Goal: Information Seeking & Learning: Learn about a topic

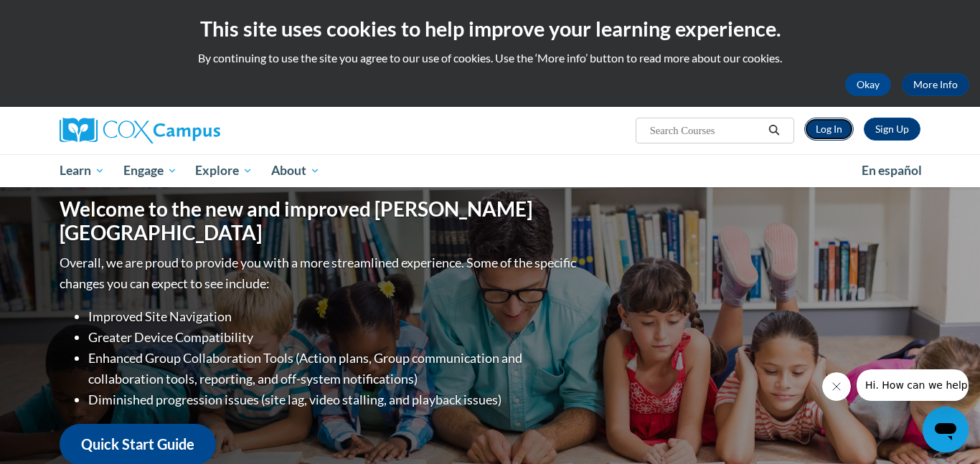
click at [820, 127] on link "Log In" at bounding box center [828, 129] width 49 height 23
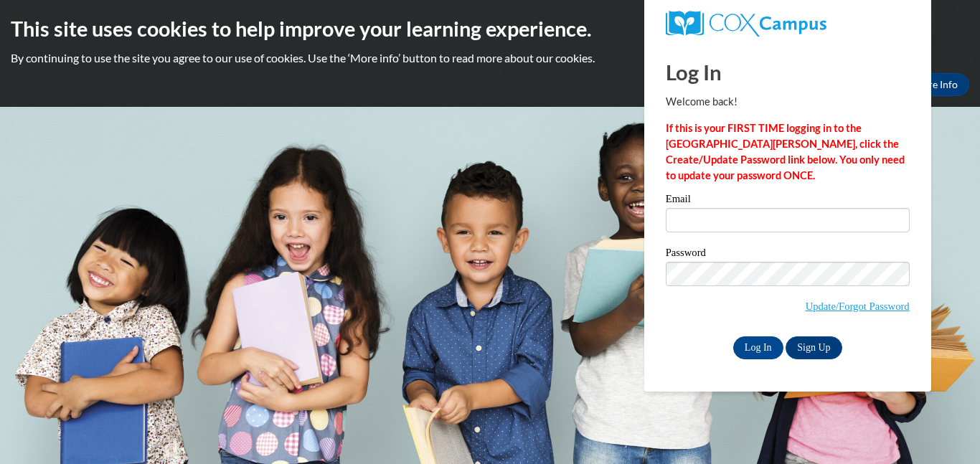
click at [744, 219] on input "Email" at bounding box center [788, 220] width 244 height 24
type input "stacy.evans@gocats.org"
click at [744, 219] on input "stacy.evans@gocats.org" at bounding box center [788, 220] width 244 height 24
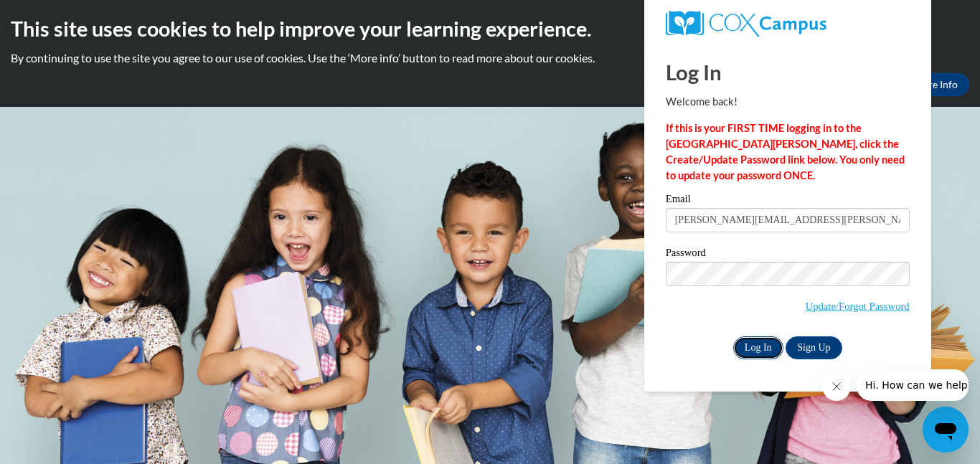
click at [764, 344] on input "Log In" at bounding box center [758, 347] width 50 height 23
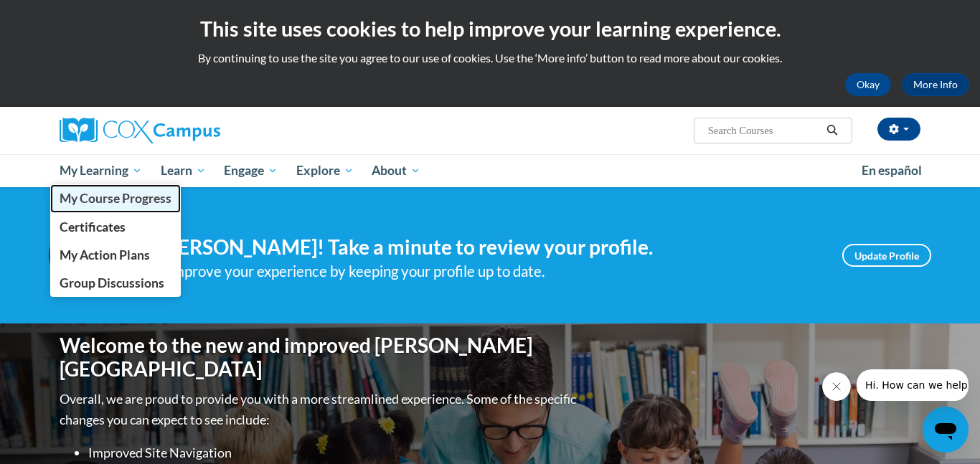
click at [136, 197] on span "My Course Progress" at bounding box center [116, 198] width 112 height 15
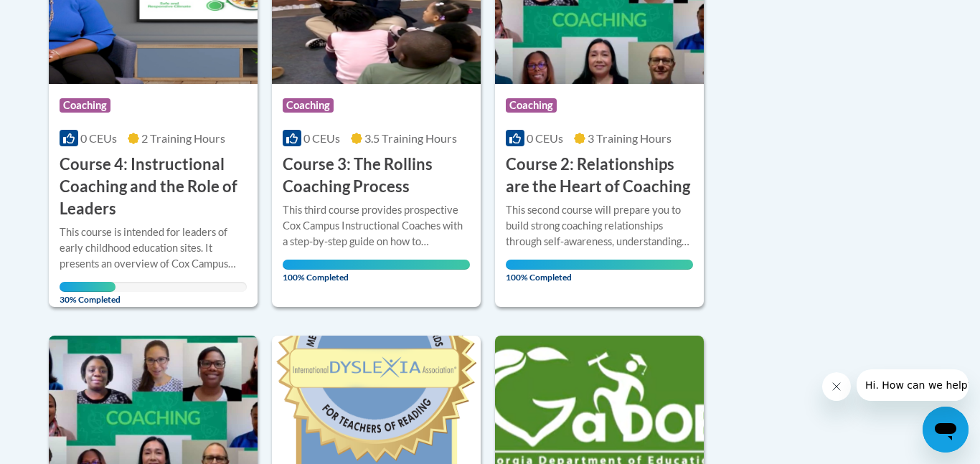
scroll to position [455, 0]
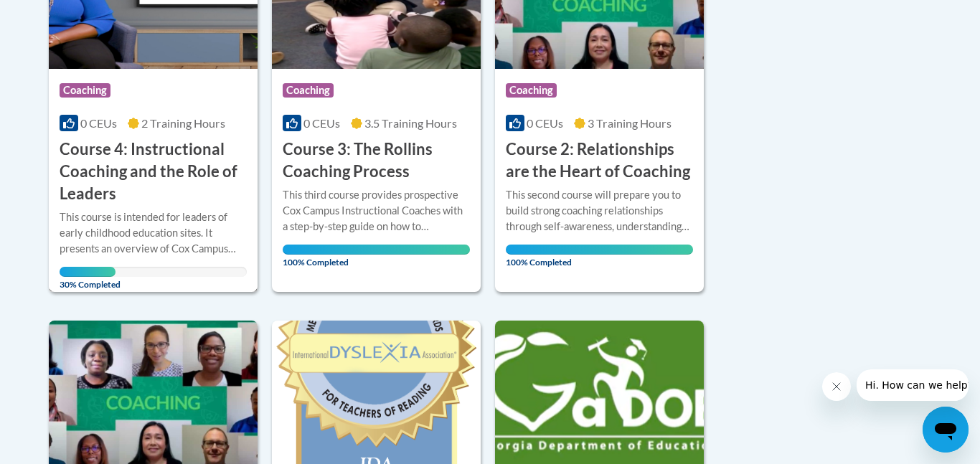
click at [135, 186] on h3 "Course 4: Instructional Coaching and the Role of Leaders" at bounding box center [153, 171] width 187 height 66
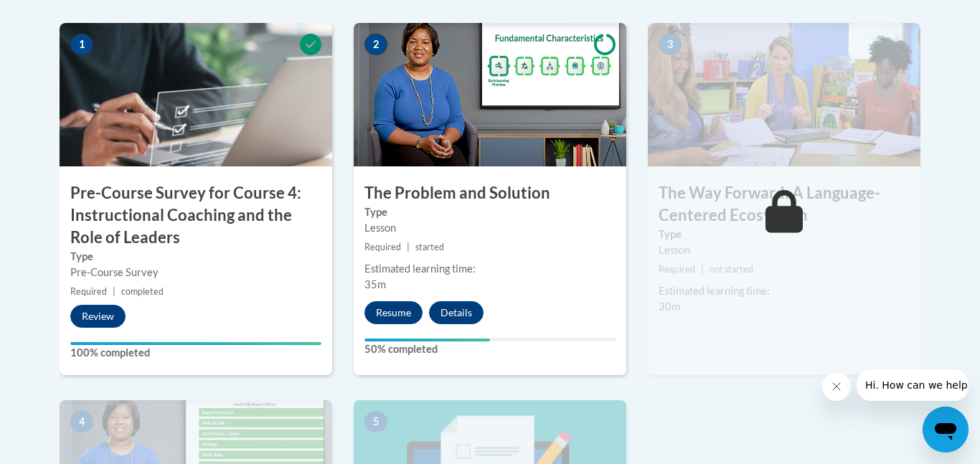
scroll to position [486, 0]
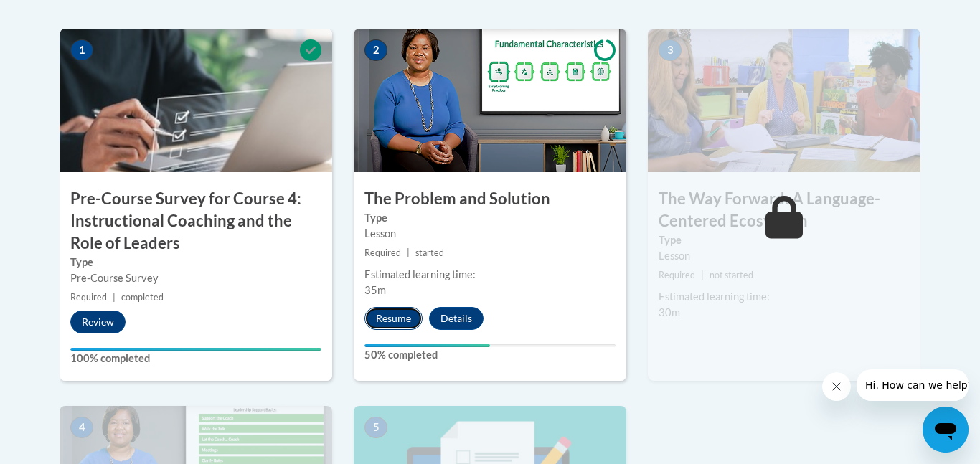
click at [389, 326] on button "Resume" at bounding box center [393, 318] width 58 height 23
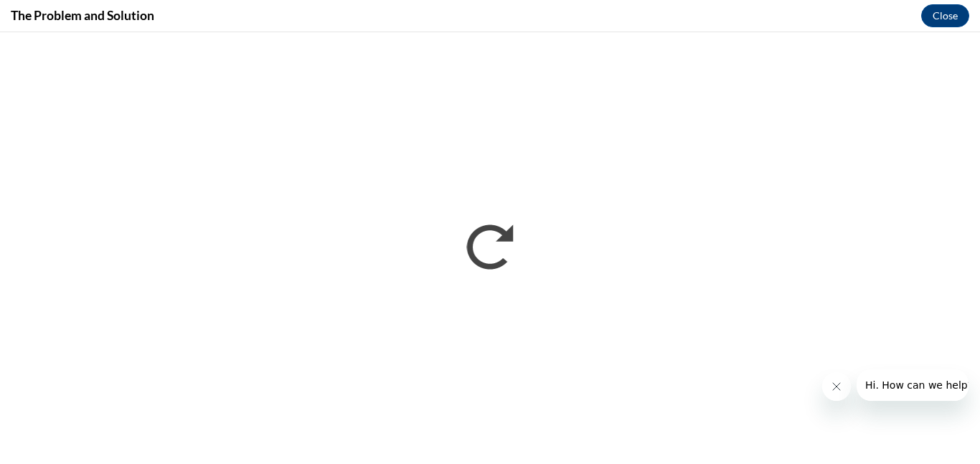
scroll to position [0, 0]
